Goal: Transaction & Acquisition: Purchase product/service

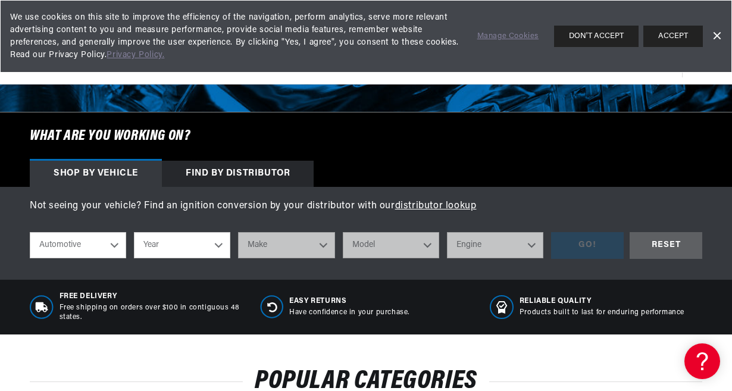
scroll to position [0, 360]
click at [111, 246] on select "Automotive Agricultural Industrial Marine Motorcycle" at bounding box center [78, 245] width 96 height 26
click at [30, 233] on select "Automotive Agricultural Industrial Marine Motorcycle" at bounding box center [78, 245] width 96 height 26
click at [218, 246] on select "Year 2026 2025 2024 2023 2022 2021 2020 2019 2018 2017 2016 2015 2014 2013 2012…" at bounding box center [182, 245] width 96 height 26
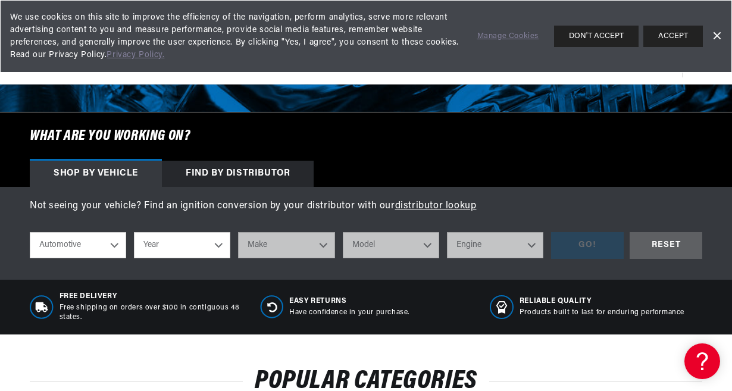
scroll to position [0, 360]
select select "1971"
click at [134, 233] on select "Year 2026 2025 2024 2023 2022 2021 2020 2019 2018 2017 2016 2015 2014 2013 2012…" at bounding box center [182, 245] width 96 height 26
select select "1971"
click at [321, 245] on select "Make Alfa Romeo American Motors Aston Martin Audi Austin Avanti BMW Buick Cadil…" at bounding box center [286, 245] width 96 height 26
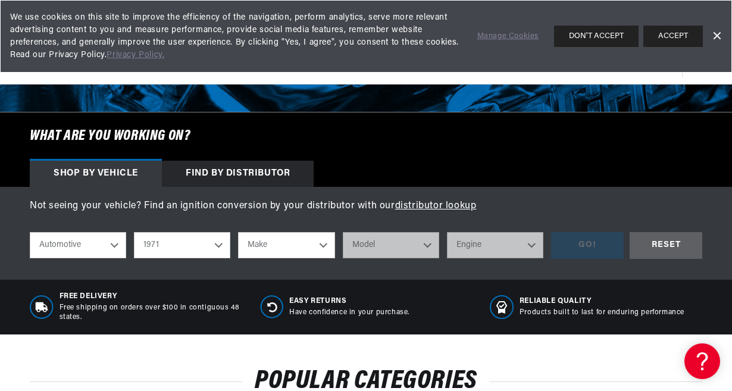
scroll to position [0, 0]
select select "Volvo"
click at [238, 233] on select "Make Alfa Romeo American Motors Aston Martin Audi Austin Avanti BMW Buick Cadil…" at bounding box center [286, 245] width 96 height 26
click at [323, 239] on select "Alfa Romeo American Motors Aston Martin Audi Austin Avanti BMW Buick Cadillac C…" at bounding box center [286, 245] width 96 height 26
click at [238, 233] on select "Alfa Romeo American Motors Aston Martin Audi Austin Avanti BMW Buick Cadillac C…" at bounding box center [286, 245] width 96 height 26
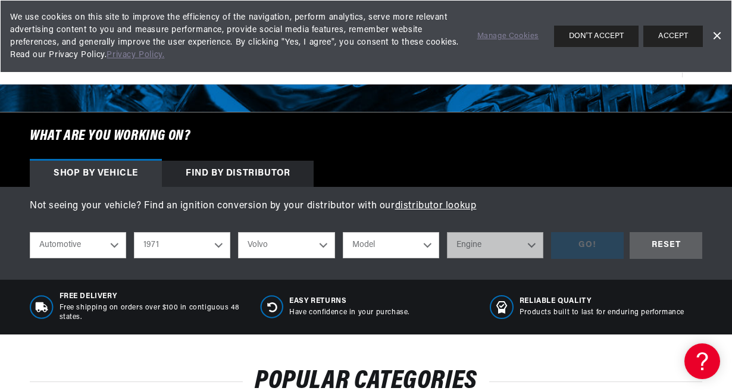
select select "Volkswagen"
click at [426, 243] on select "Model 411 Beetle Fastback Karmann Ghia Squareback Super Beetle" at bounding box center [391, 245] width 96 height 26
select select "Beetle"
click at [343, 233] on select "Model 411 Beetle Fastback Karmann Ghia Squareback Super Beetle" at bounding box center [391, 245] width 96 height 26
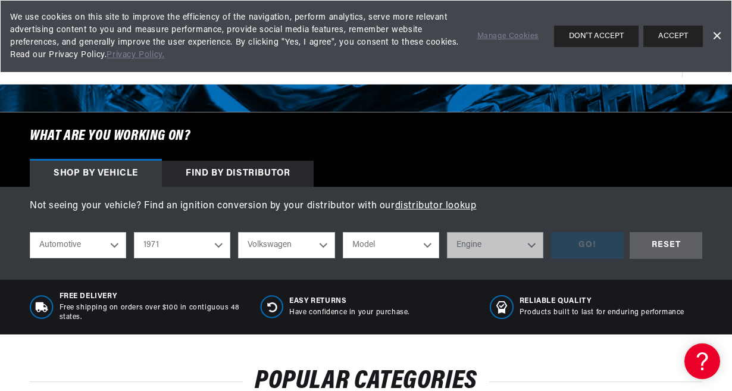
select select "Beetle"
click at [532, 246] on select "Engine 1.5L 1.6L 4" at bounding box center [495, 245] width 96 height 26
select select "1.6L"
click at [447, 233] on select "Engine 1.5L 1.6L 4" at bounding box center [495, 245] width 96 height 26
select select "1.6L"
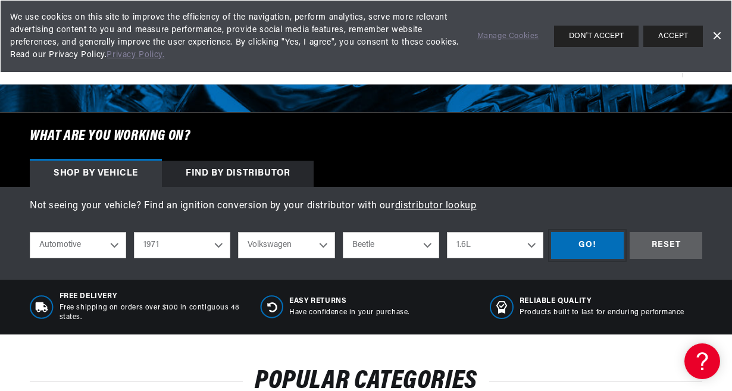
click at [582, 250] on div "GO!" at bounding box center [587, 245] width 73 height 27
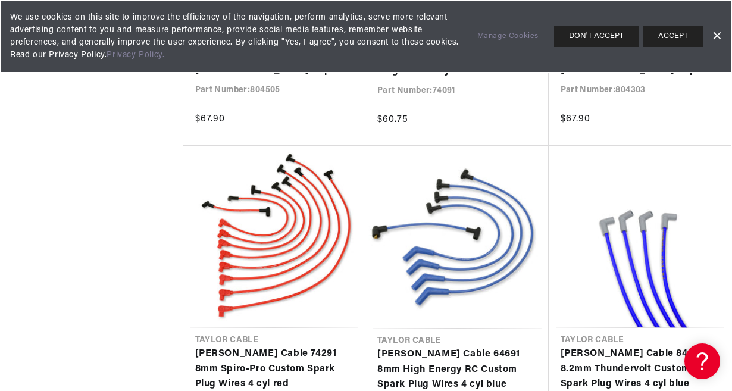
scroll to position [2275, 0]
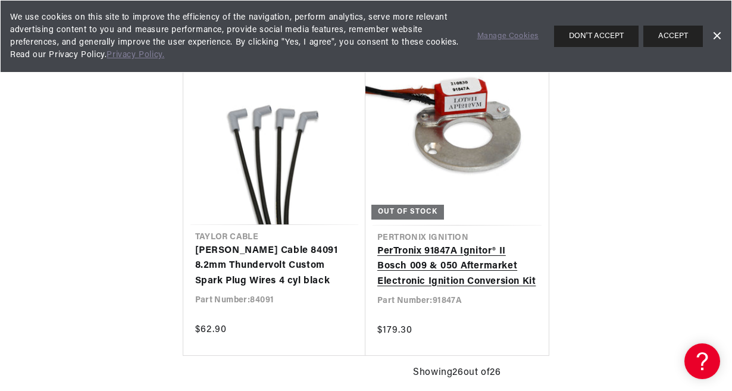
click at [466, 263] on link "PerTronix 91847A Ignitor® II Bosch 009 & 050 Aftermarket Electronic Ignition Co…" at bounding box center [456, 267] width 159 height 46
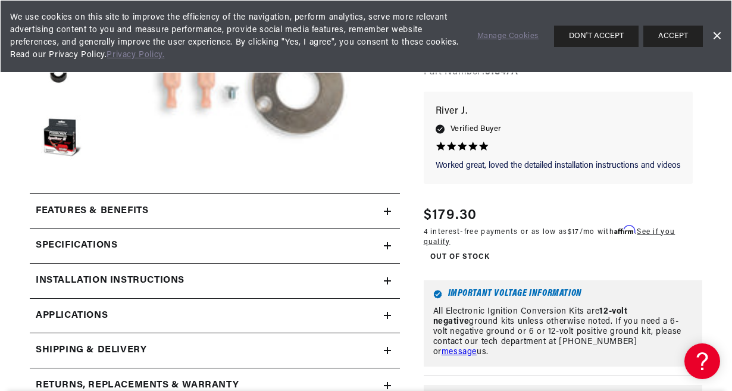
scroll to position [331, 0]
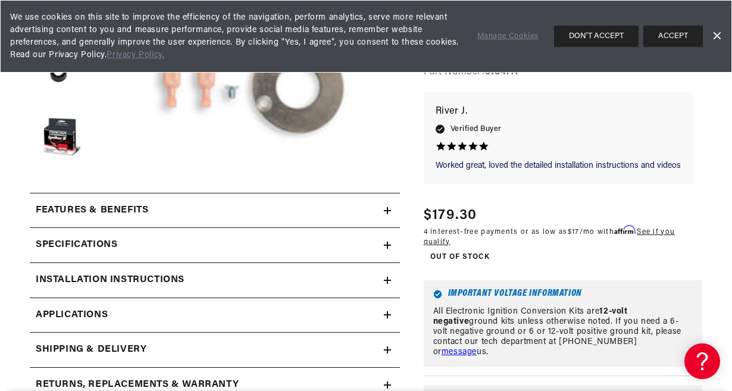
click at [136, 212] on h2 "Features & Benefits" at bounding box center [92, 210] width 112 height 15
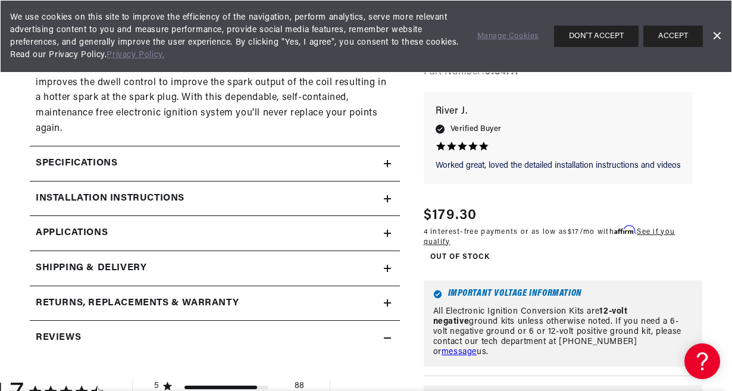
scroll to position [941, 0]
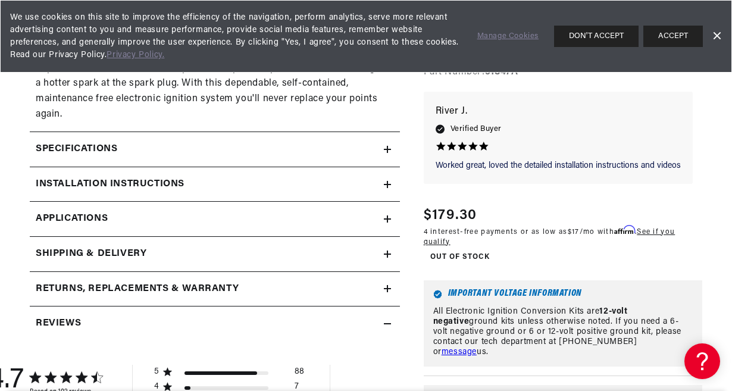
click at [119, 186] on h2 "Installation instructions" at bounding box center [110, 184] width 149 height 15
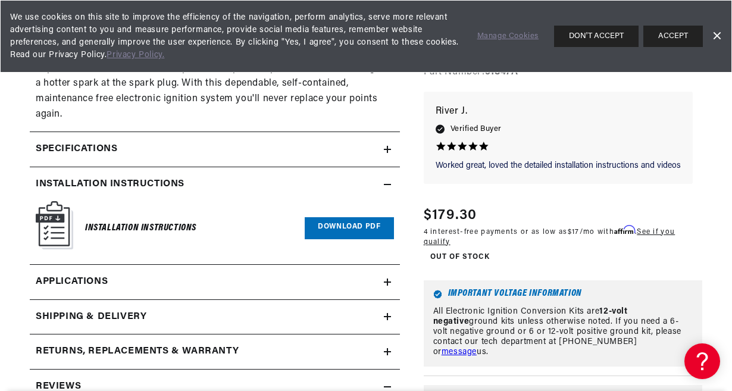
scroll to position [0, 360]
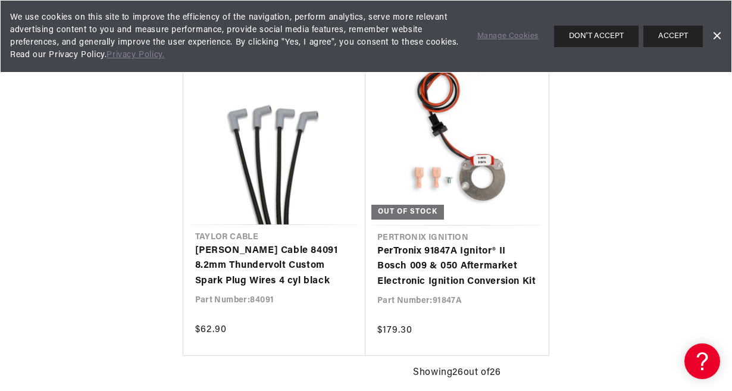
scroll to position [0, 360]
click at [573, 34] on button "DON'T ACCEPT" at bounding box center [596, 36] width 84 height 21
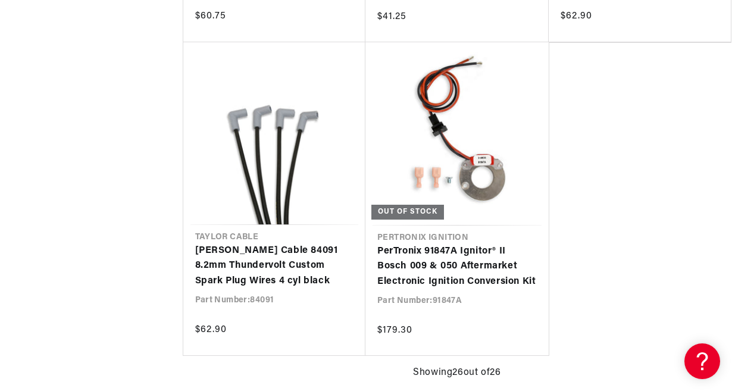
scroll to position [0, 14]
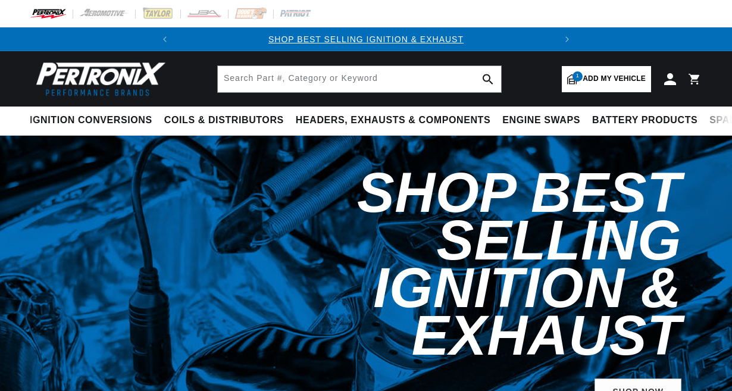
select select "1971"
select select "Volkswagen"
select select "Beetle"
select select "1.6L"
